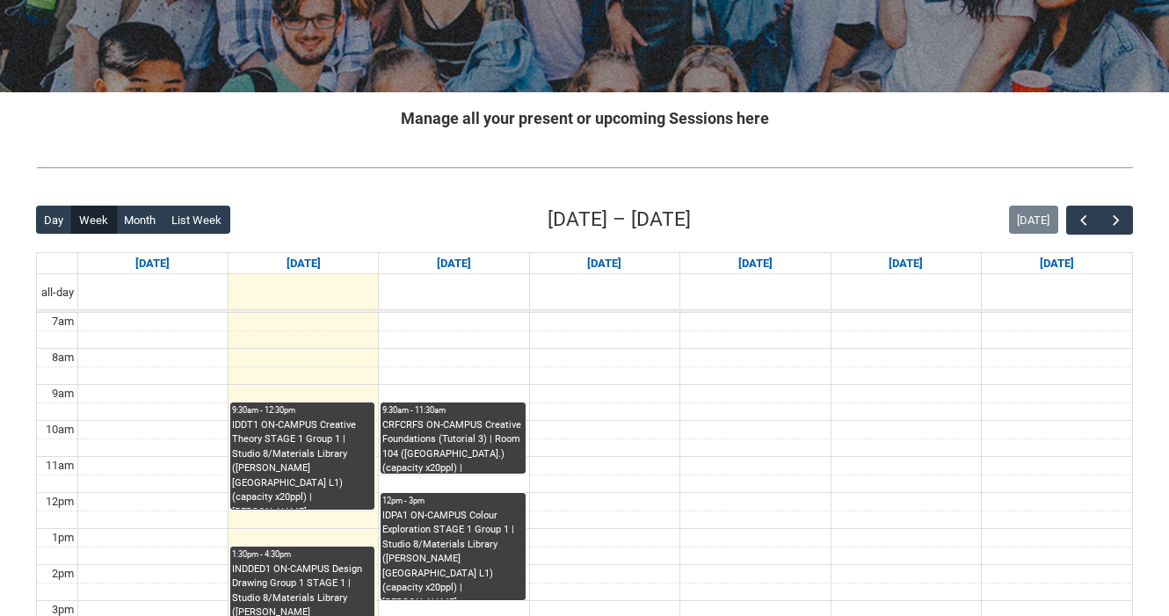
scroll to position [274, 0]
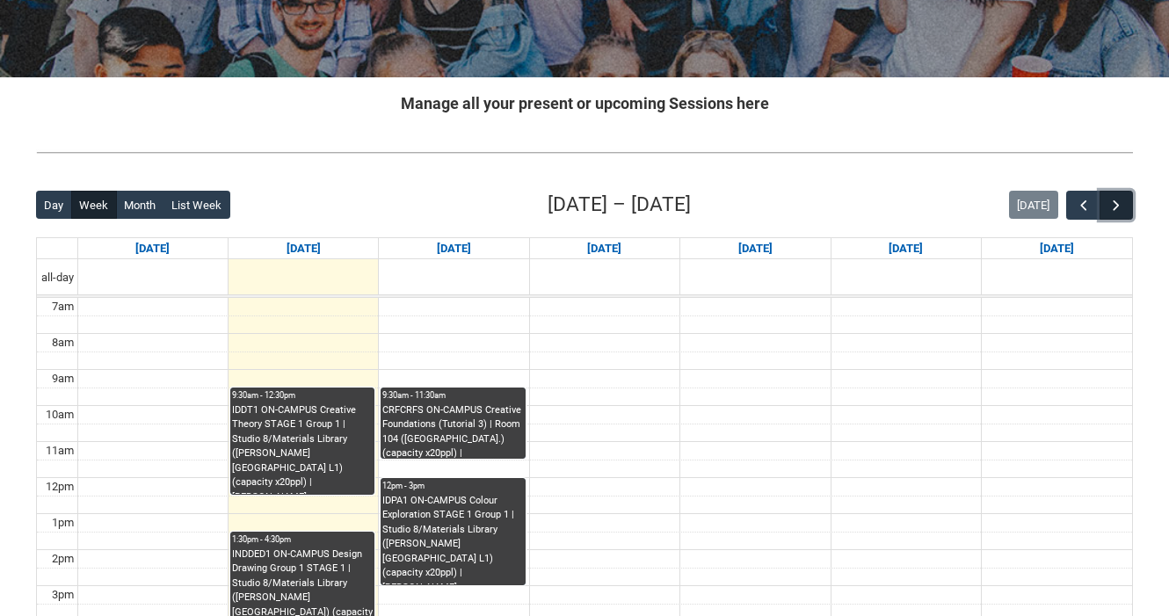
click at [1120, 208] on span "button" at bounding box center [1116, 206] width 18 height 18
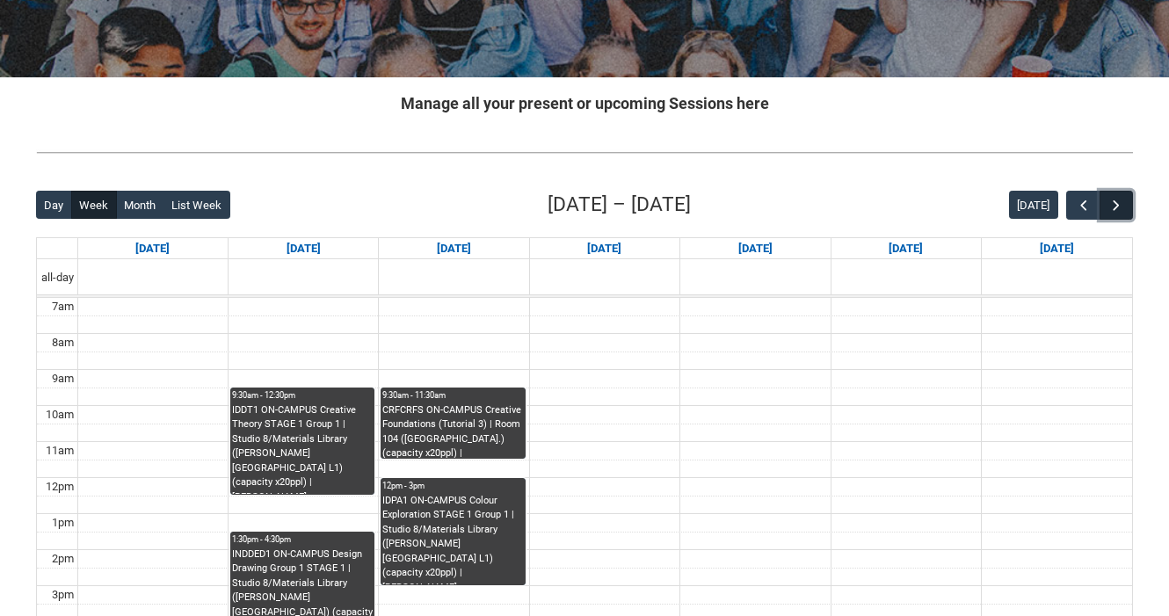
click at [1120, 208] on span "button" at bounding box center [1116, 206] width 18 height 18
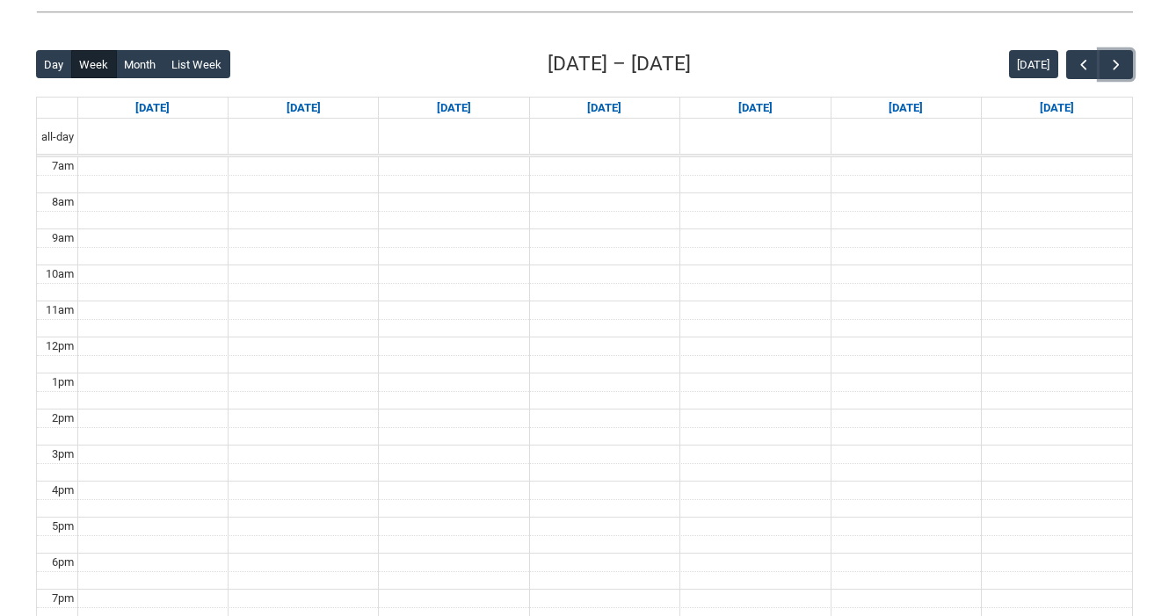
scroll to position [417, 0]
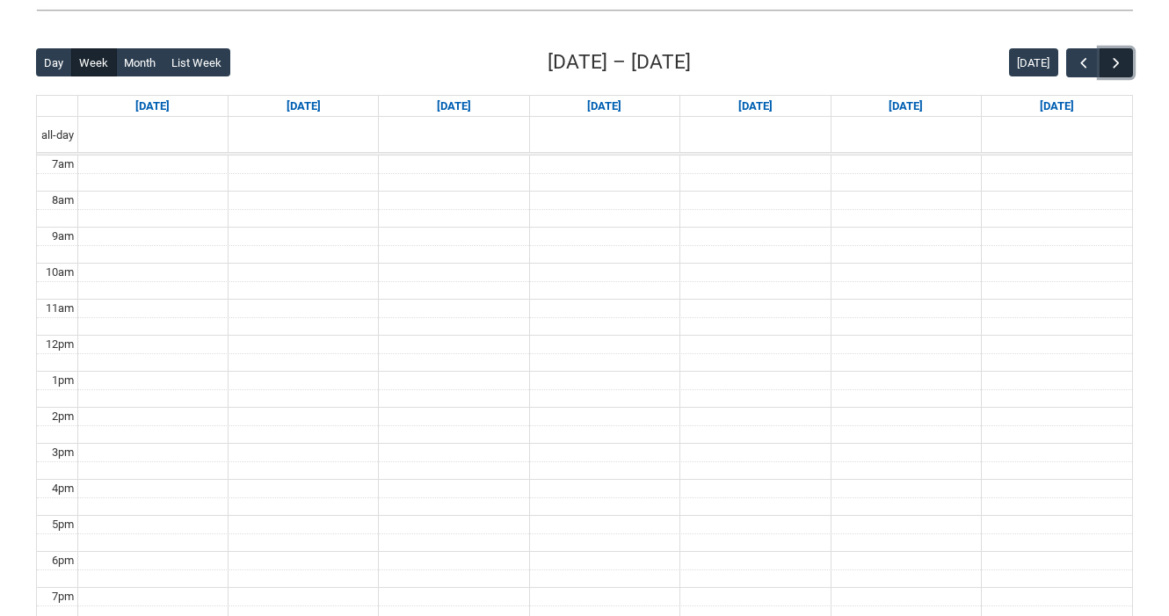
click at [1120, 64] on span "button" at bounding box center [1116, 63] width 18 height 18
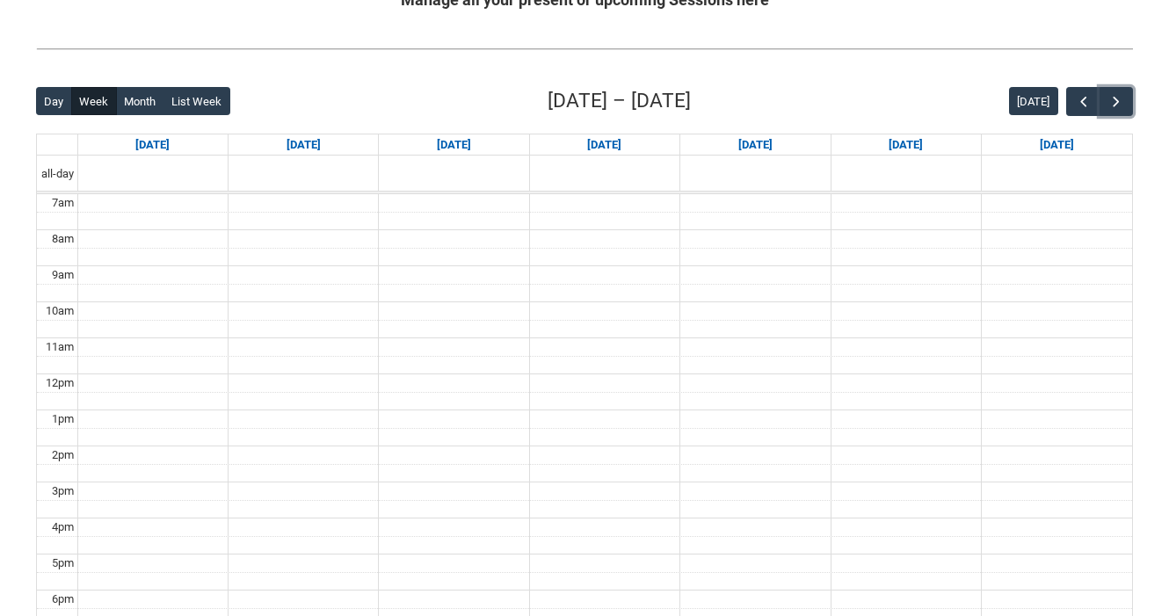
scroll to position [377, 0]
click at [1077, 104] on span "button" at bounding box center [1084, 103] width 18 height 18
click at [1110, 102] on span "button" at bounding box center [1116, 103] width 18 height 18
click at [1111, 102] on span "button" at bounding box center [1116, 103] width 18 height 18
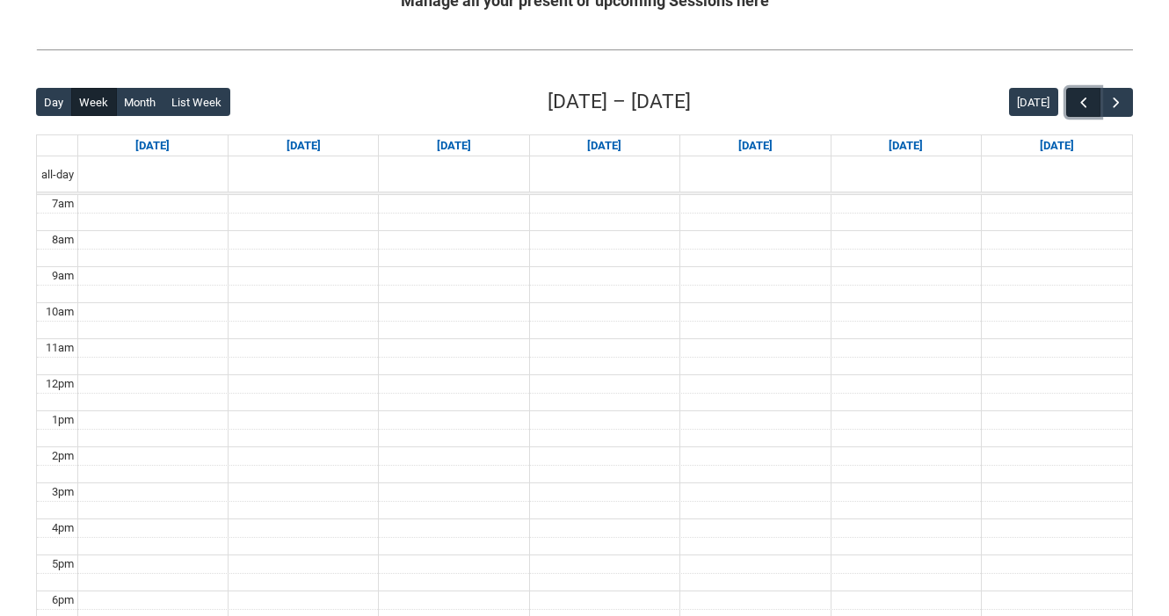
click at [1070, 104] on button "button" at bounding box center [1082, 102] width 33 height 29
click at [1118, 111] on button "button" at bounding box center [1115, 102] width 33 height 29
click at [1094, 106] on button "button" at bounding box center [1082, 102] width 33 height 29
click at [1089, 105] on span "button" at bounding box center [1084, 103] width 18 height 18
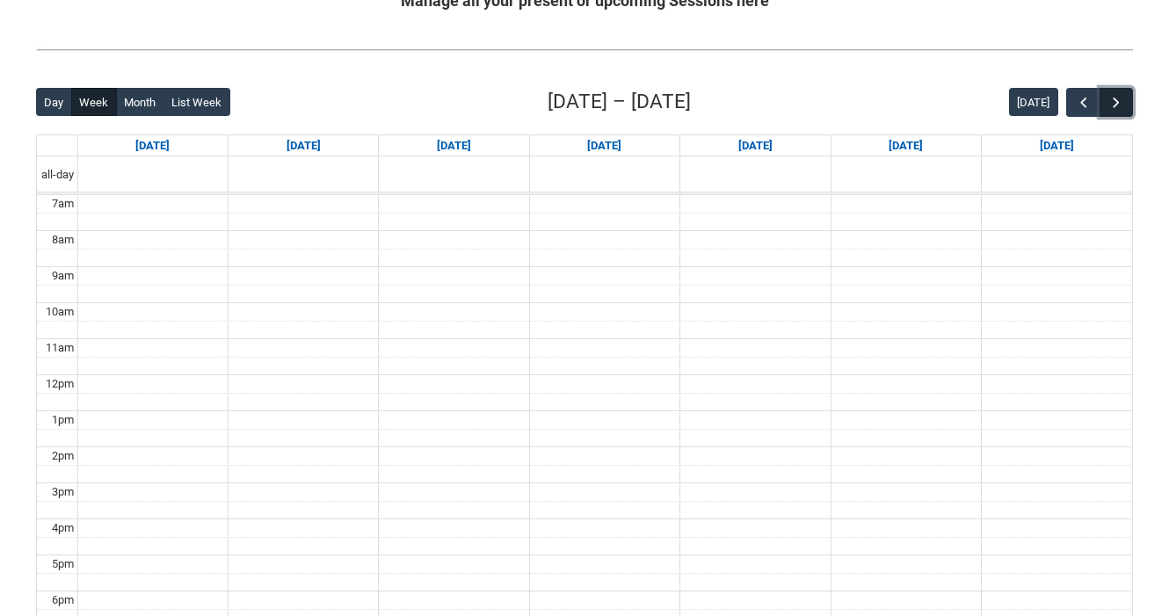
click at [1123, 96] on span "button" at bounding box center [1116, 103] width 18 height 18
click at [1078, 103] on span "button" at bounding box center [1084, 103] width 18 height 18
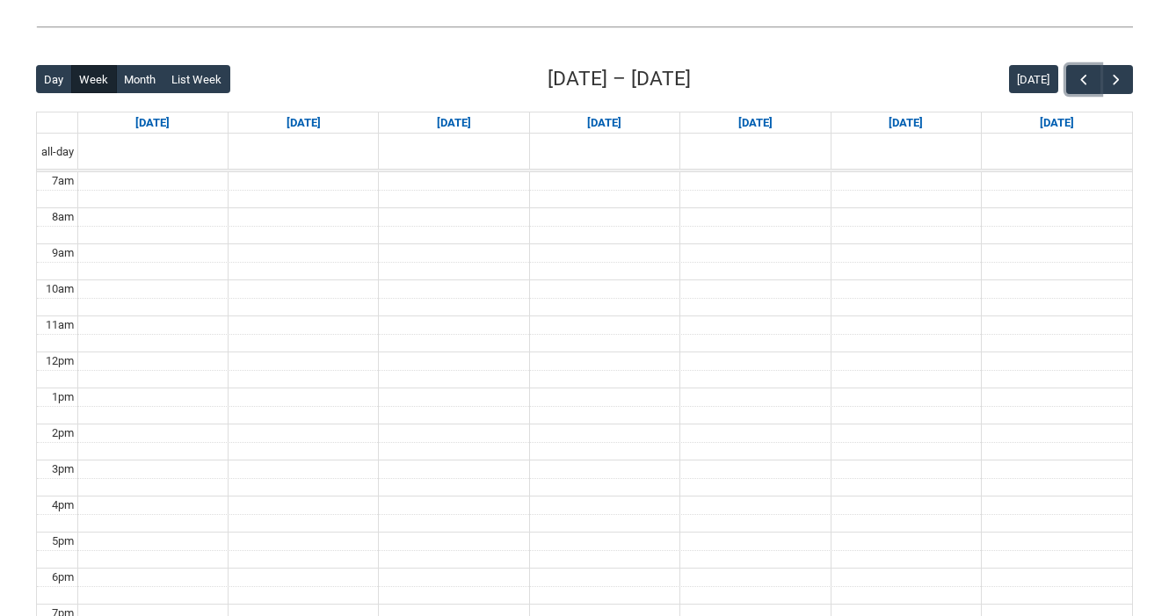
scroll to position [398, 0]
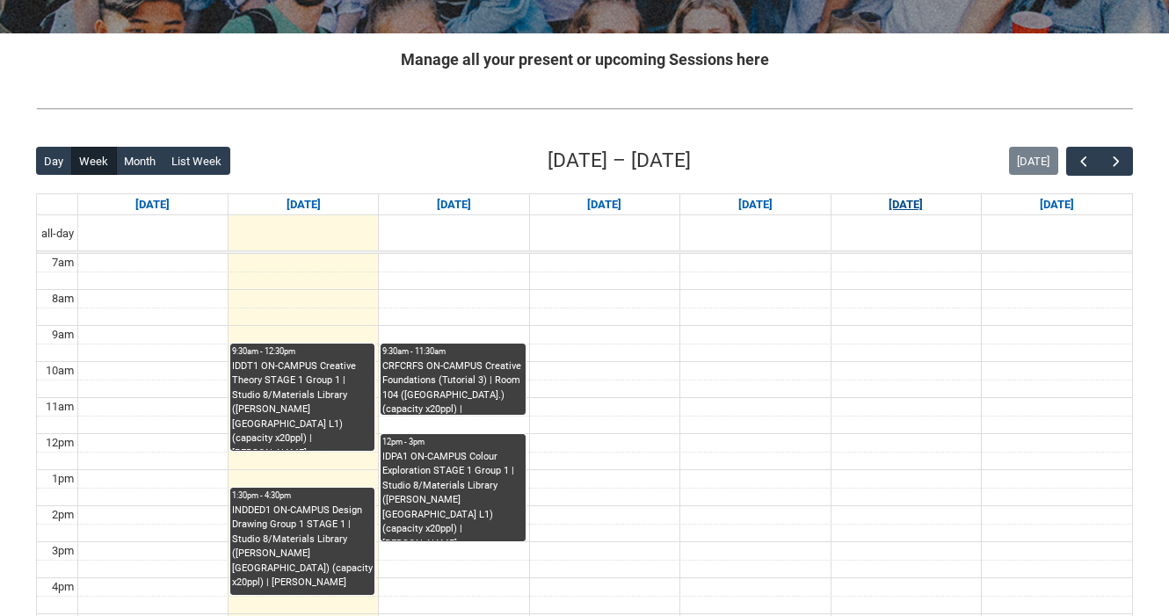
scroll to position [322, 0]
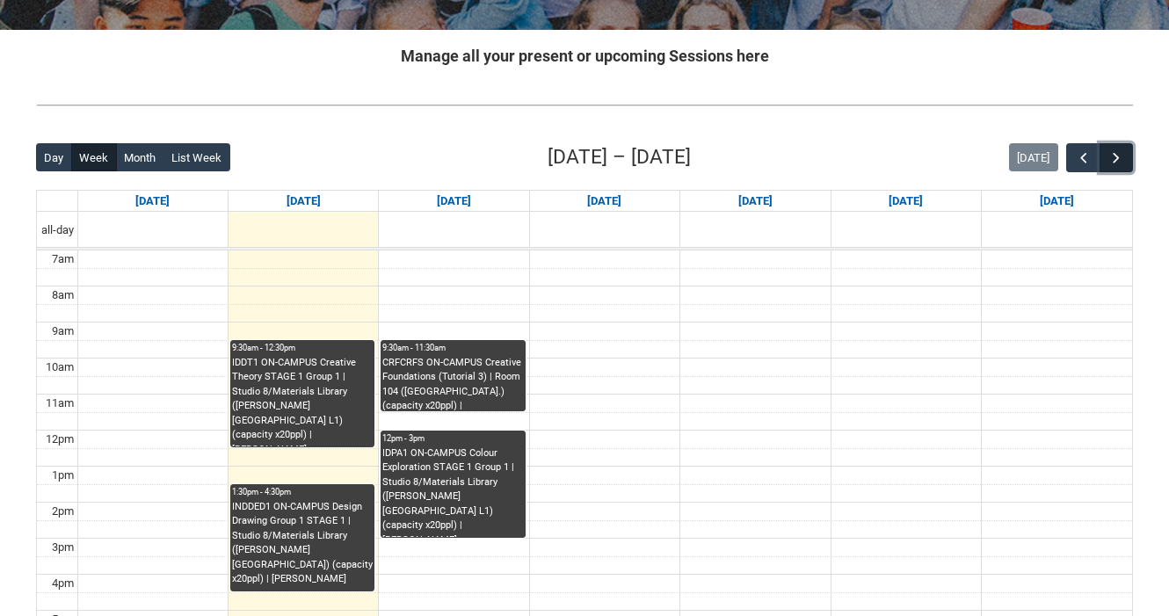
click at [1128, 157] on button "button" at bounding box center [1115, 157] width 33 height 29
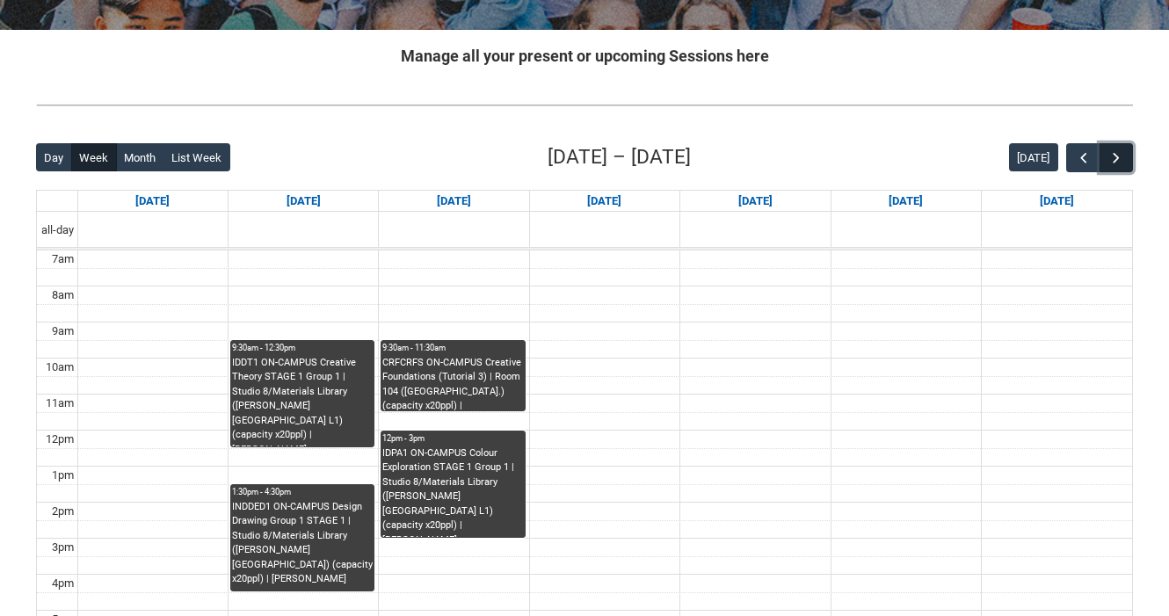
click at [1128, 157] on button "button" at bounding box center [1115, 157] width 33 height 29
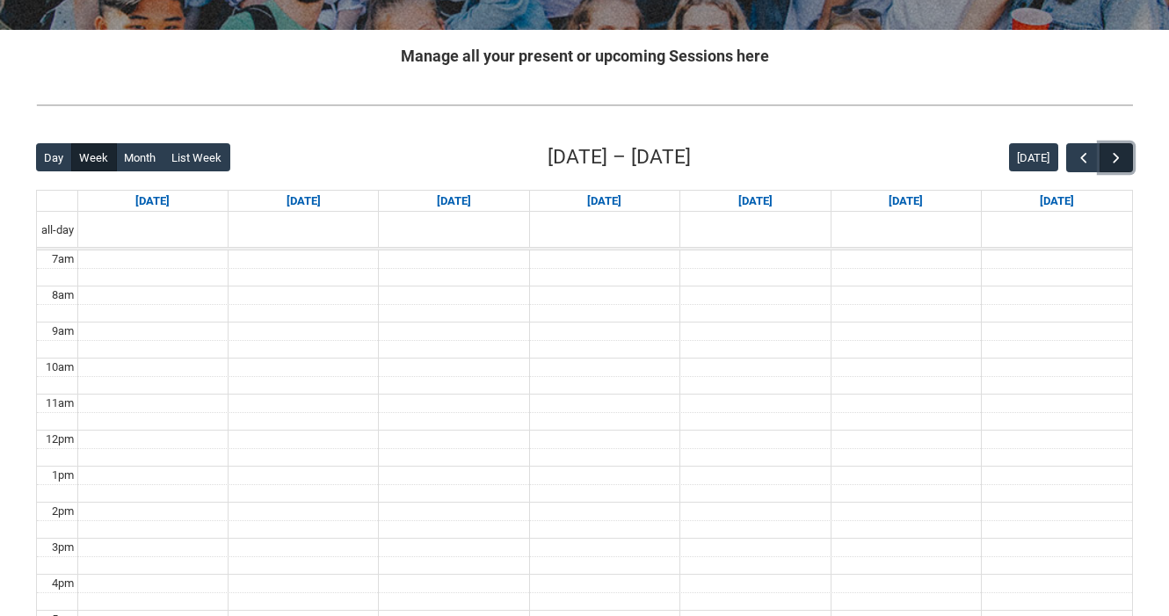
click at [1128, 157] on button "button" at bounding box center [1115, 157] width 33 height 29
click at [127, 159] on button "Month" at bounding box center [140, 157] width 48 height 28
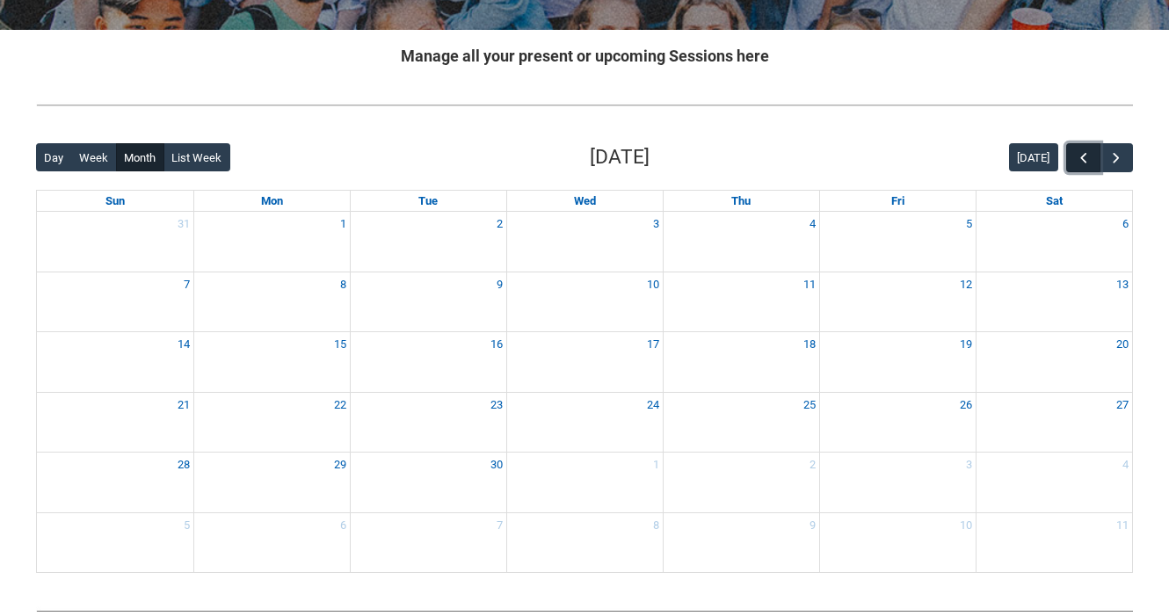
click at [1078, 160] on span "button" at bounding box center [1084, 158] width 18 height 18
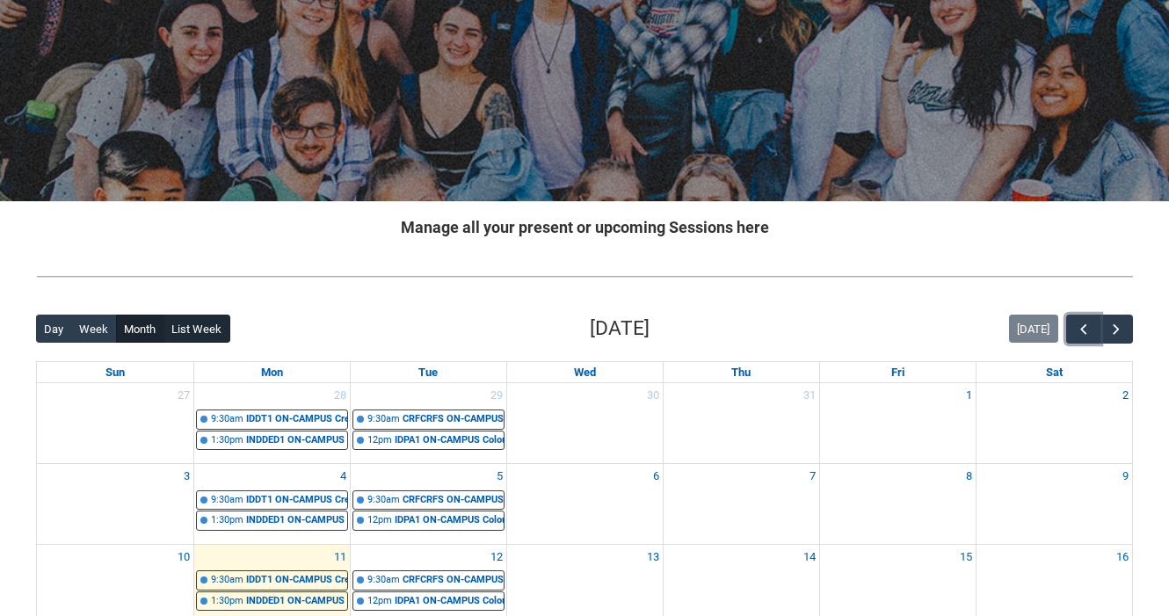
scroll to position [0, 0]
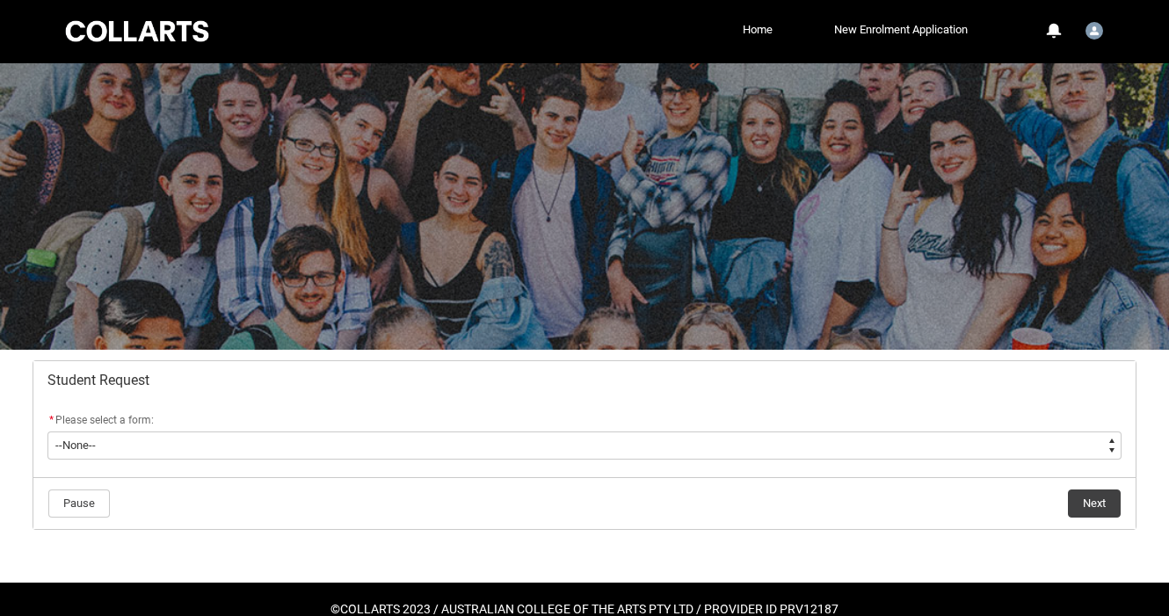
scroll to position [10, 0]
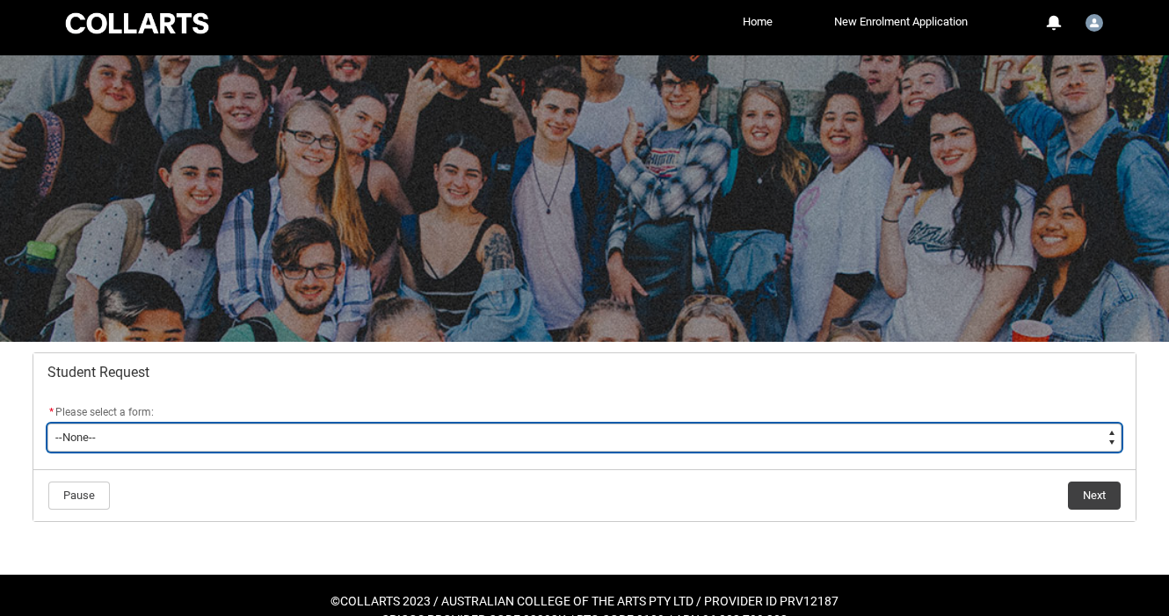
click at [477, 439] on select "--None-- Academic Transcript Application to Appeal Assignment Extension Change …" at bounding box center [584, 438] width 1074 height 28
type lightning-select "Enrolment_Variation_Choice"
select select "Enrolment_Variation_Choice"
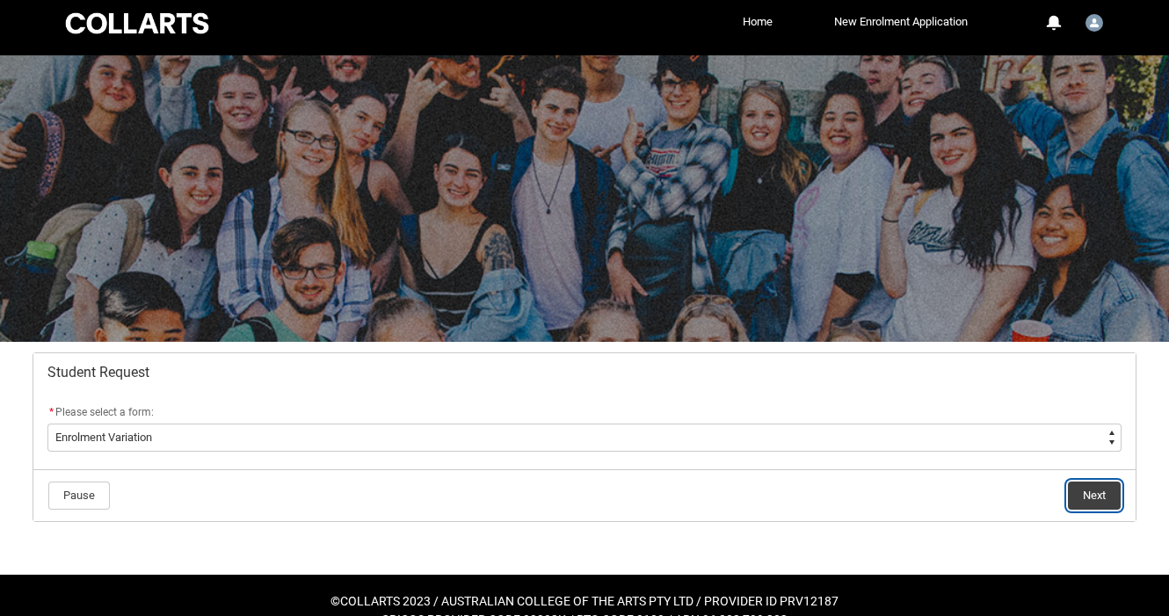
click at [1094, 502] on button "Next" at bounding box center [1094, 496] width 53 height 28
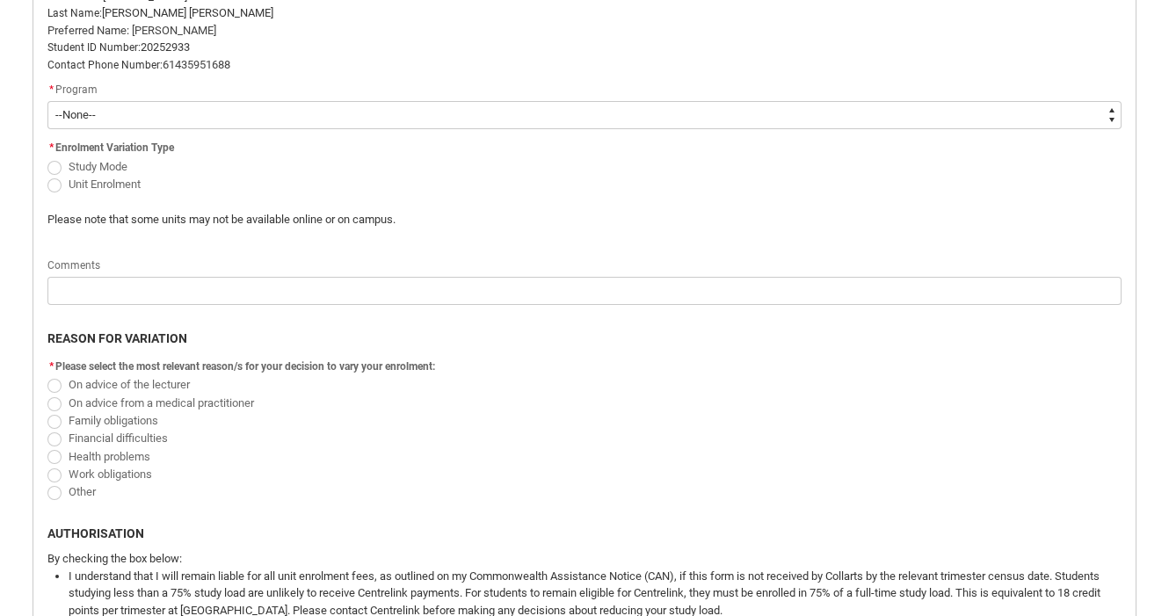
scroll to position [481, 0]
click at [52, 186] on span "Redu_Student_Request flow" at bounding box center [54, 186] width 14 height 14
click at [47, 176] on input "Unit Enrolment" at bounding box center [47, 175] width 1 height 1
radio input "true"
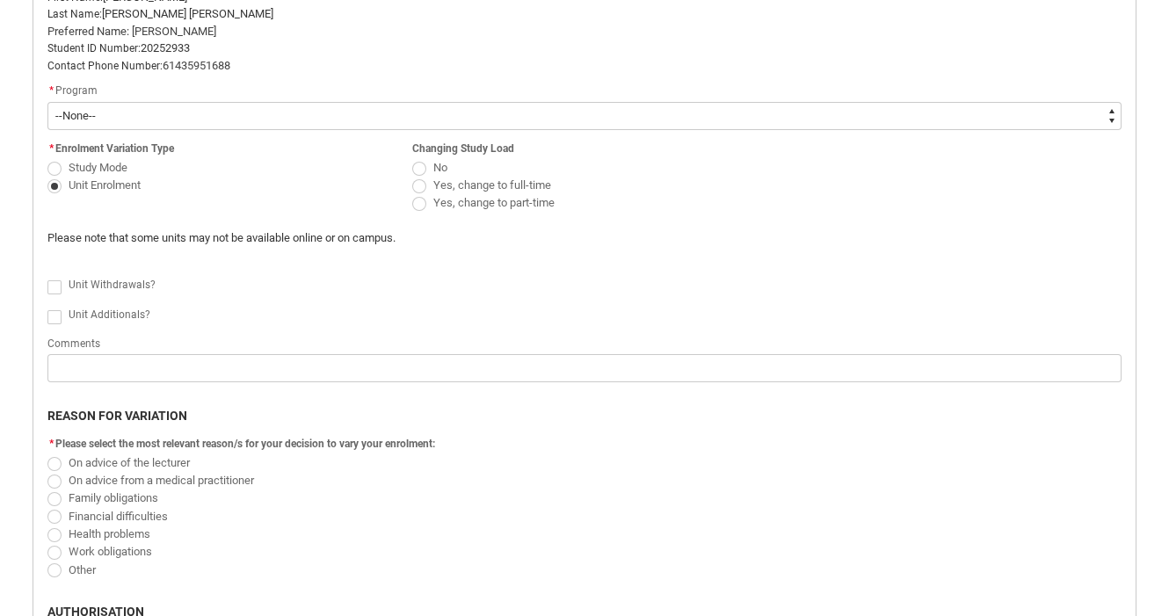
click at [423, 204] on span "Redu_Student_Request flow" at bounding box center [419, 204] width 14 height 14
click at [412, 194] on input "Yes, change to part-time" at bounding box center [411, 193] width 1 height 1
radio input "true"
click at [51, 289] on span "Redu_Student_Request flow" at bounding box center [54, 287] width 14 height 14
click at [47, 278] on input "Redu_Student_Request flow" at bounding box center [47, 277] width 1 height 1
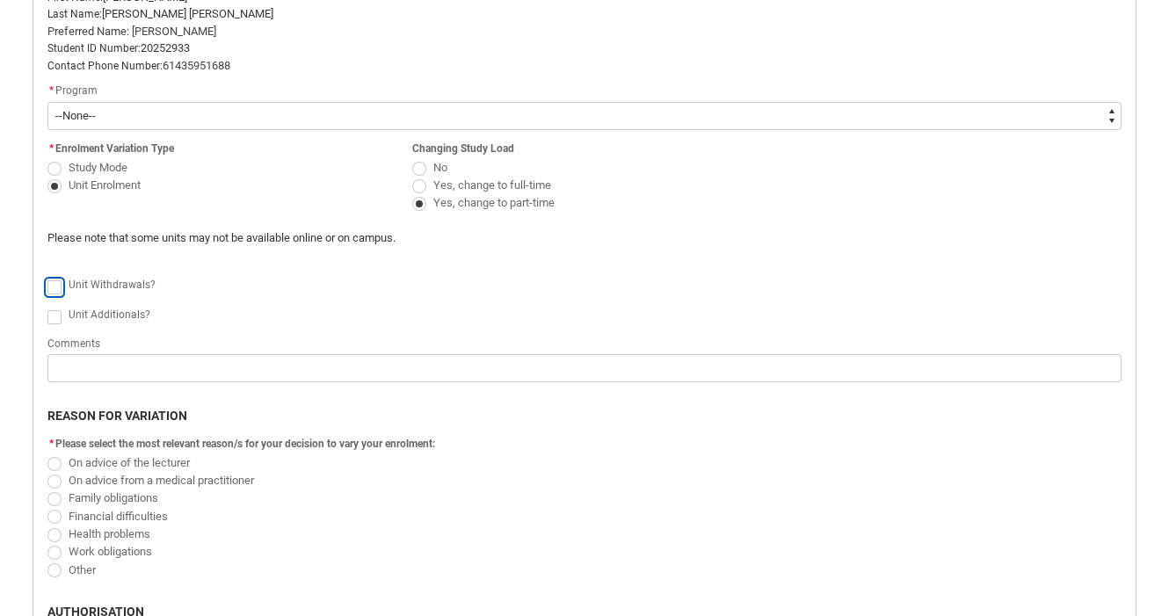
type lightning-input "true"
checkbox input "true"
